Goal: Task Accomplishment & Management: Manage account settings

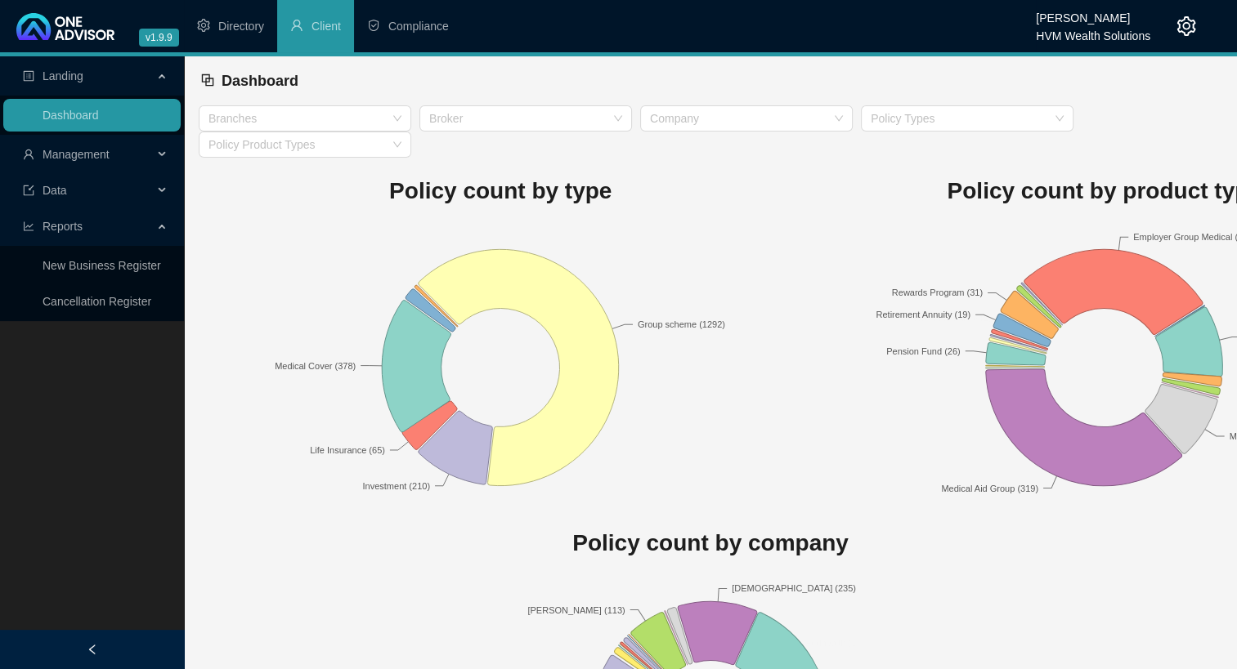
click at [78, 157] on span "Management" at bounding box center [75, 154] width 67 height 13
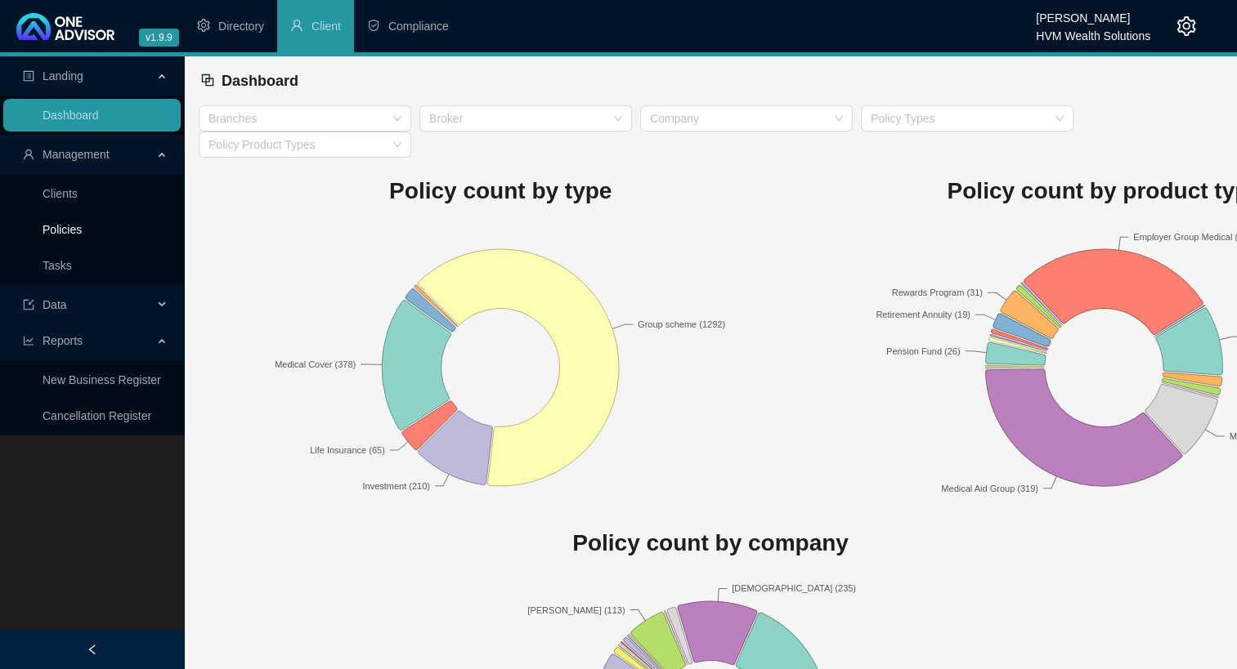
click at [62, 225] on link "Policies" at bounding box center [61, 229] width 39 height 13
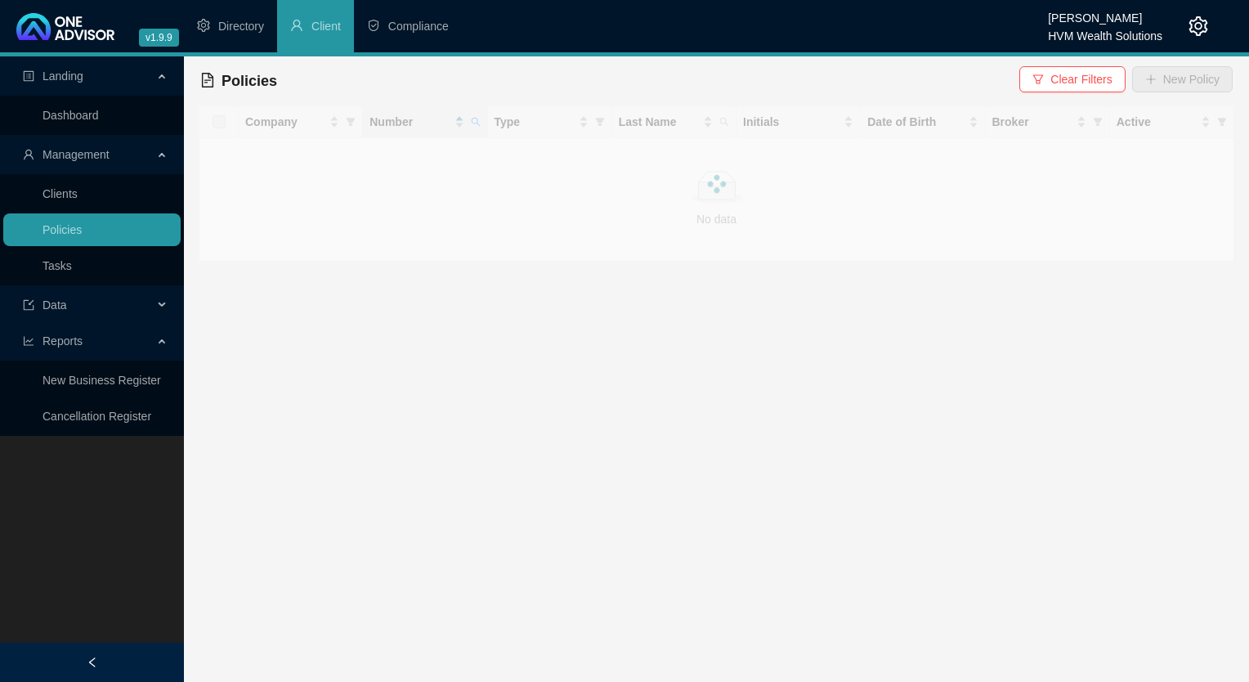
click at [476, 129] on div at bounding box center [716, 183] width 1035 height 156
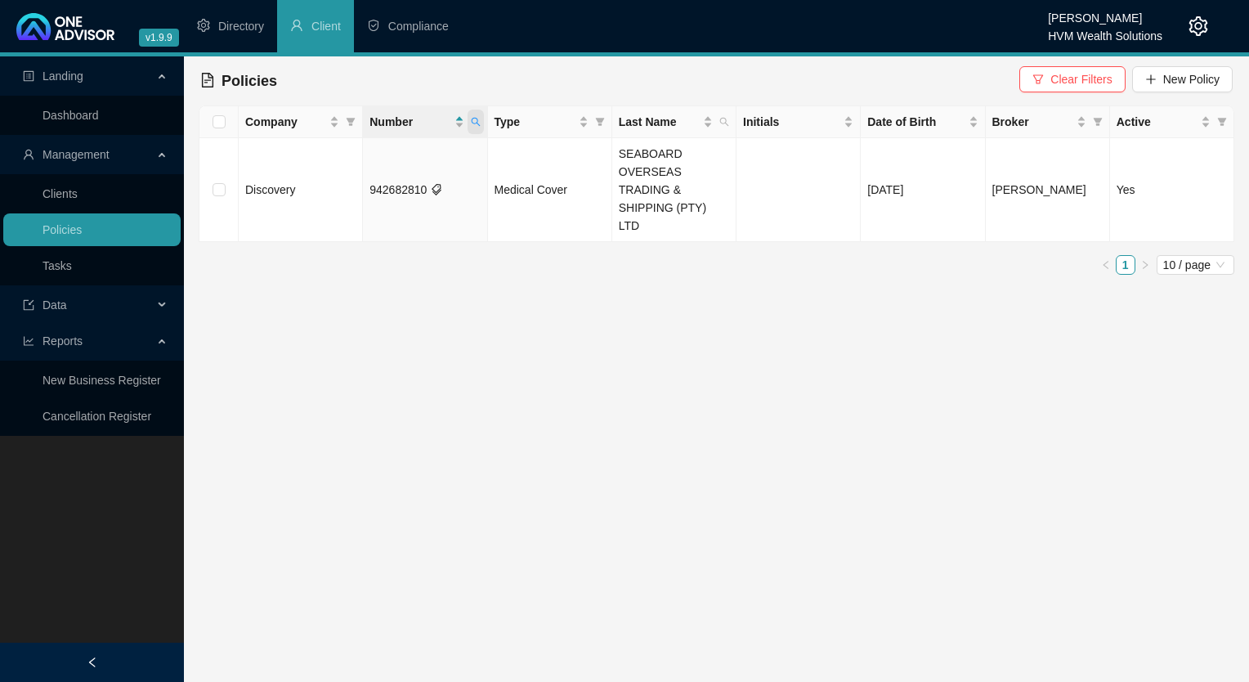
click at [477, 129] on span at bounding box center [475, 122] width 16 height 25
click at [384, 183] on span "Search" at bounding box center [369, 186] width 36 height 18
drag, startPoint x: 913, startPoint y: 414, endPoint x: 588, endPoint y: 426, distance: 324.7
click at [913, 414] on main "Landing Dashboard Management Clients Policies Tasks Data Reports New Business R…" at bounding box center [624, 368] width 1249 height 625
click at [472, 119] on icon "search" at bounding box center [476, 122] width 10 height 10
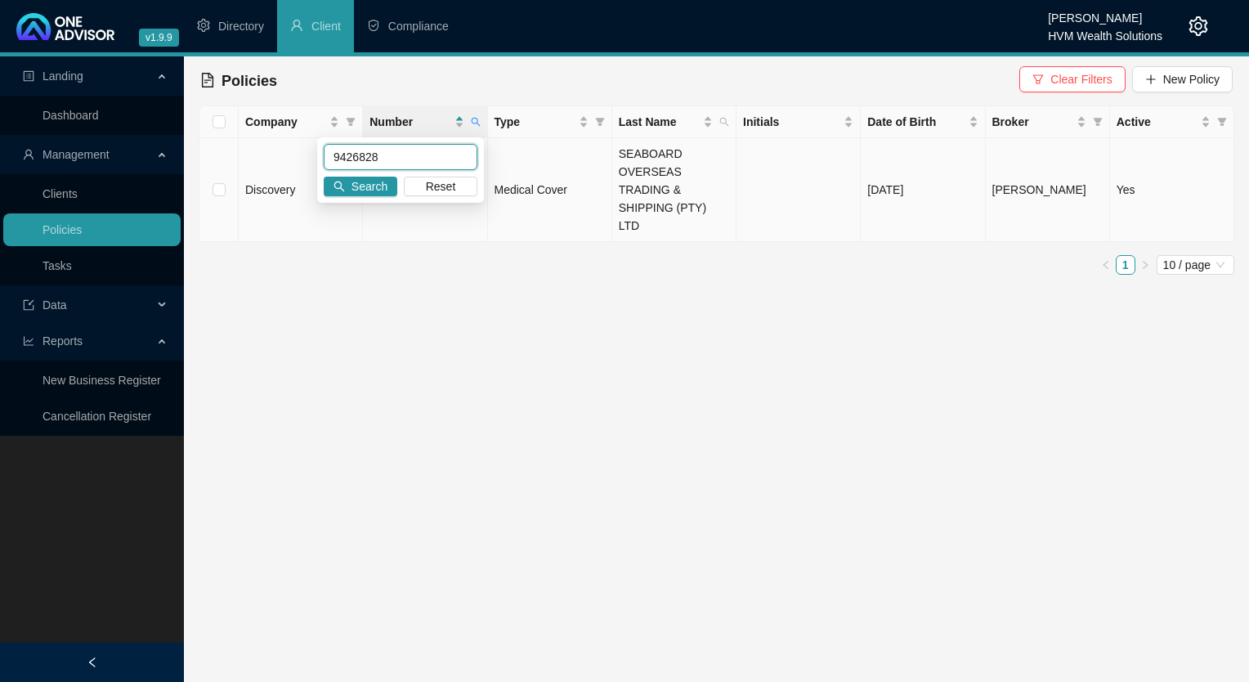
drag, startPoint x: 381, startPoint y: 154, endPoint x: 304, endPoint y: 156, distance: 76.9
click at [304, 153] on body "v1.9.9 [PERSON_NAME] HVM Wealth Solutions Directory Client Compliance Landing D…" at bounding box center [624, 341] width 1249 height 682
paste input "536914"
type input "9536914"
click at [385, 189] on span "Search" at bounding box center [369, 186] width 36 height 18
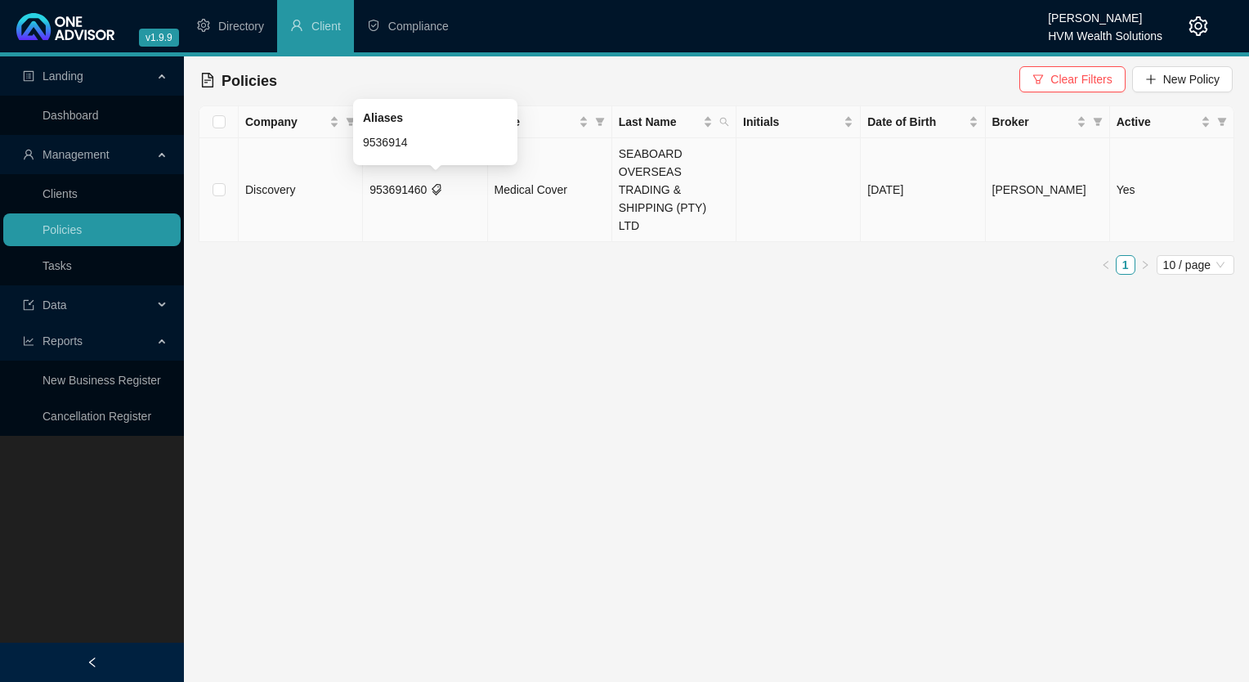
click at [431, 184] on icon "tags" at bounding box center [436, 189] width 11 height 11
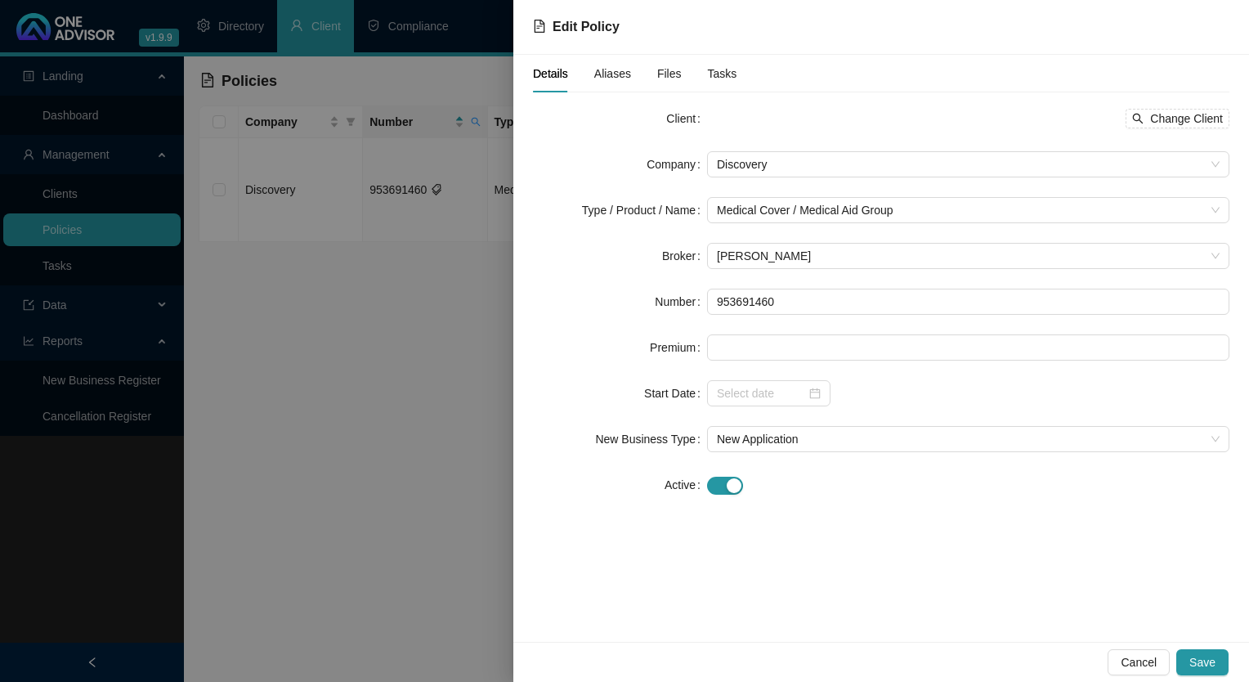
click at [615, 76] on span "Aliases" at bounding box center [612, 73] width 37 height 11
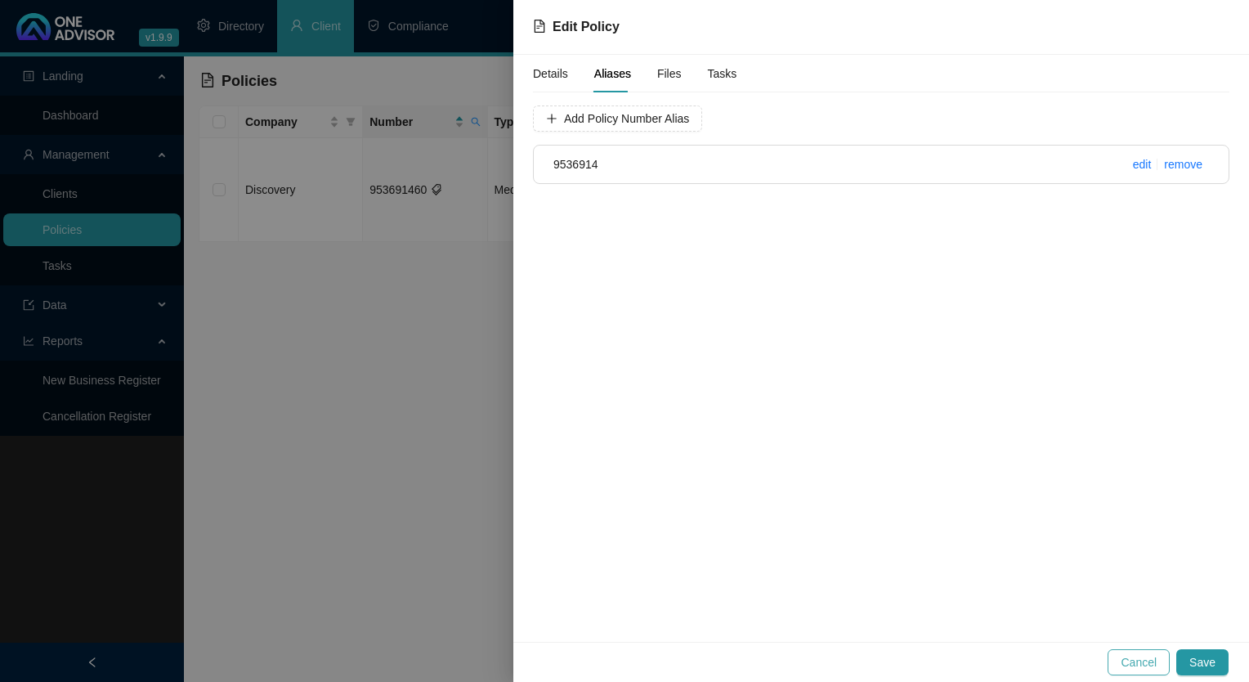
click at [1153, 662] on span "Cancel" at bounding box center [1138, 662] width 36 height 18
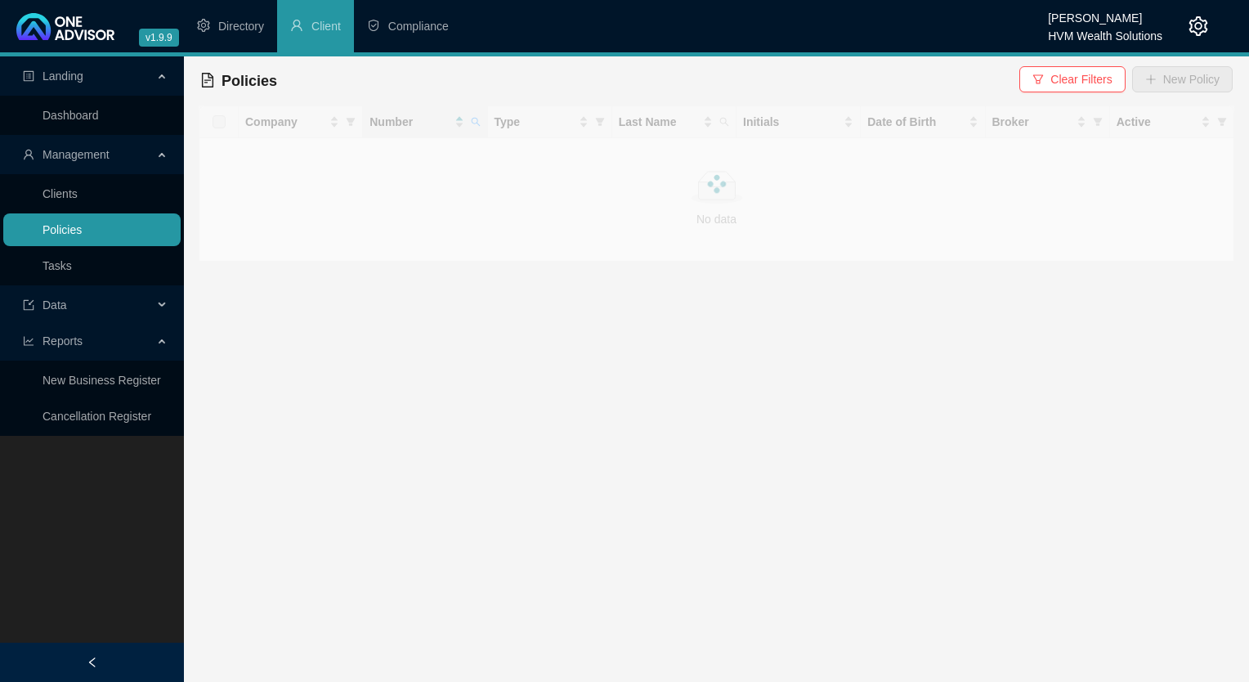
click at [82, 232] on link "Policies" at bounding box center [61, 229] width 39 height 13
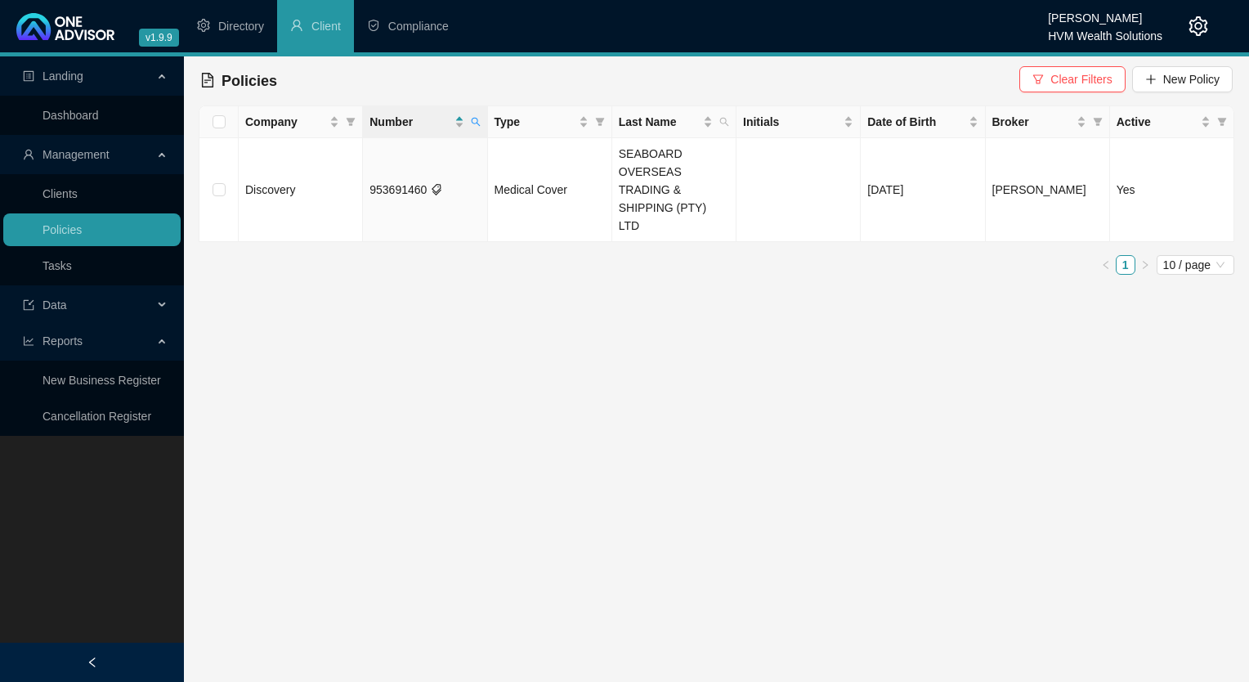
click at [1196, 27] on icon "setting" at bounding box center [1198, 26] width 20 height 20
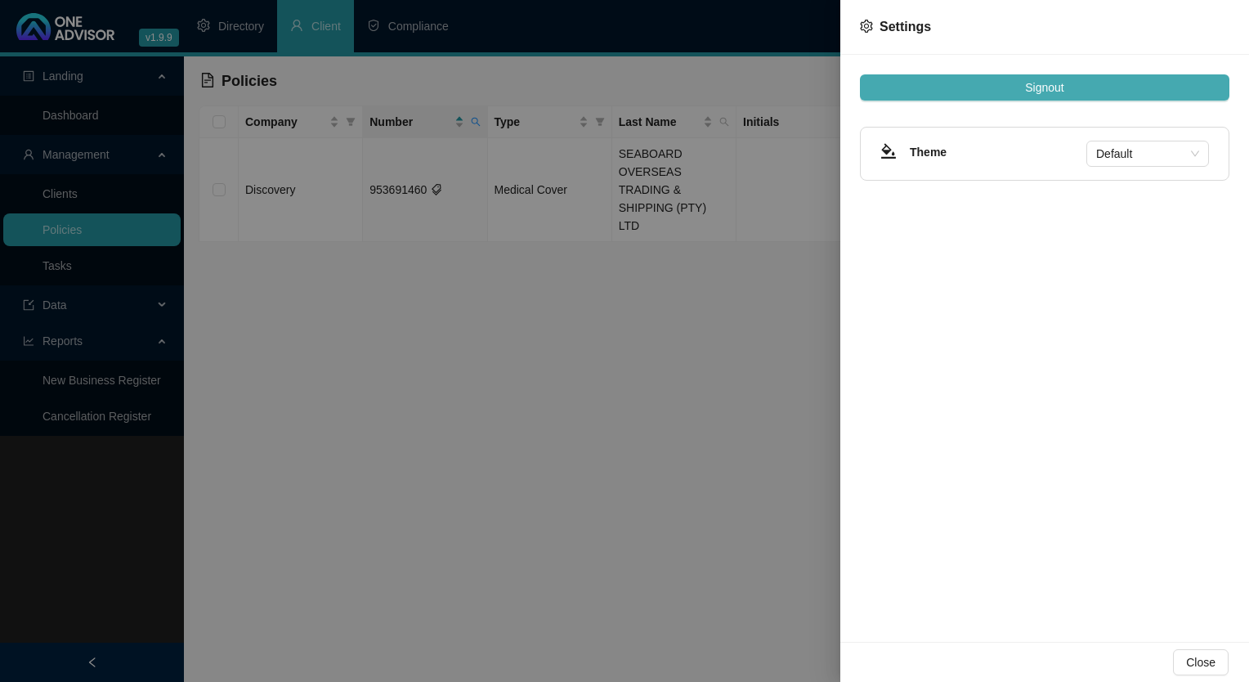
click at [1040, 87] on span "Signout" at bounding box center [1044, 87] width 38 height 18
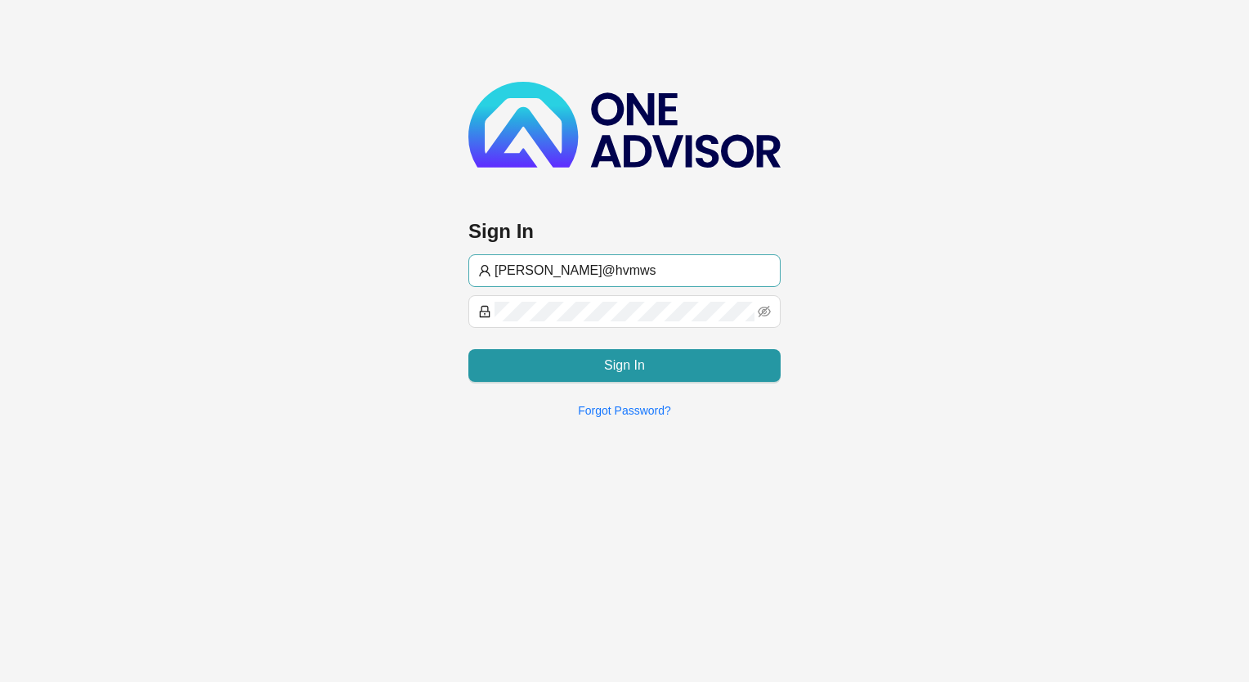
click at [606, 263] on input "[PERSON_NAME]@hvmws" at bounding box center [632, 271] width 276 height 20
type input "[EMAIL_ADDRESS][DOMAIN_NAME]"
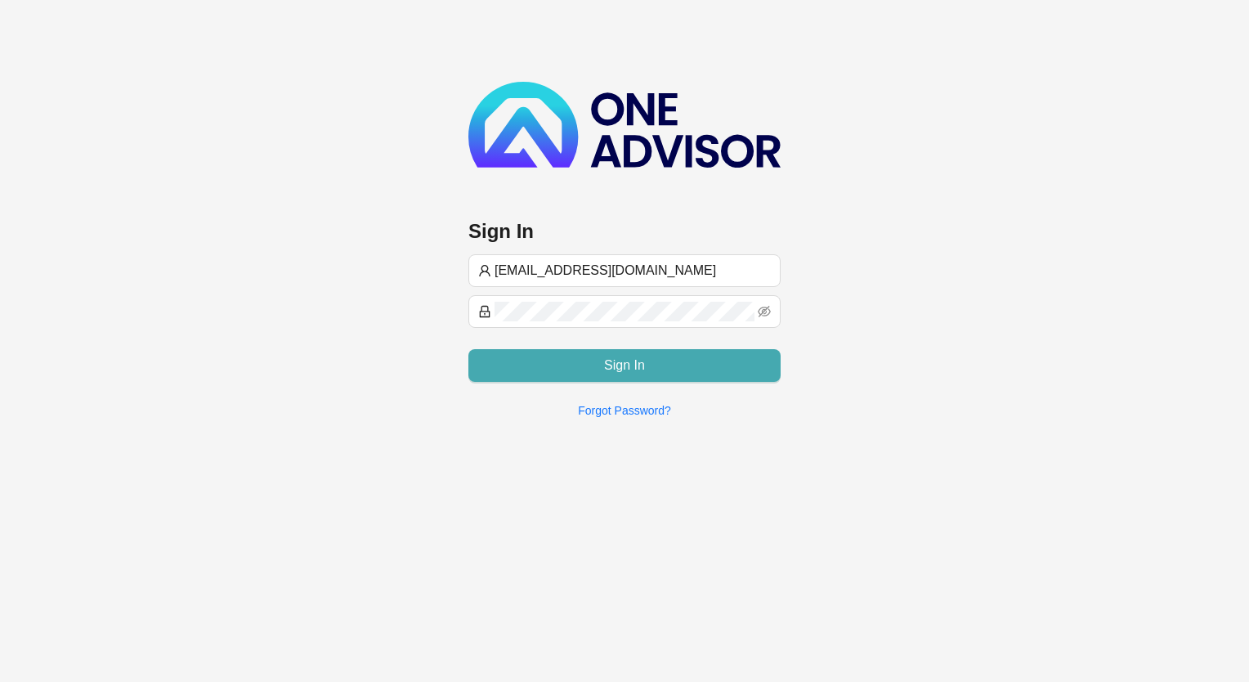
click at [588, 367] on button "Sign In" at bounding box center [624, 365] width 312 height 33
